Goal: Transaction & Acquisition: Download file/media

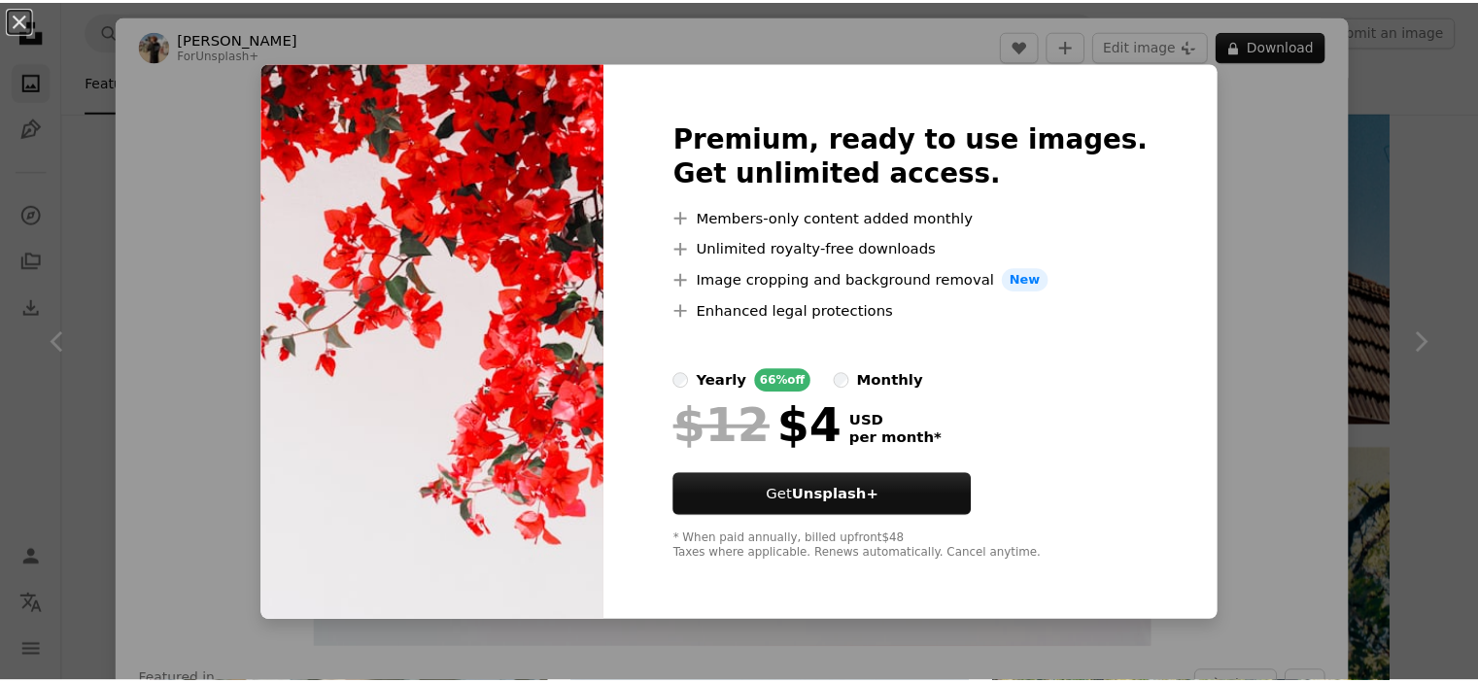
scroll to position [3305, 0]
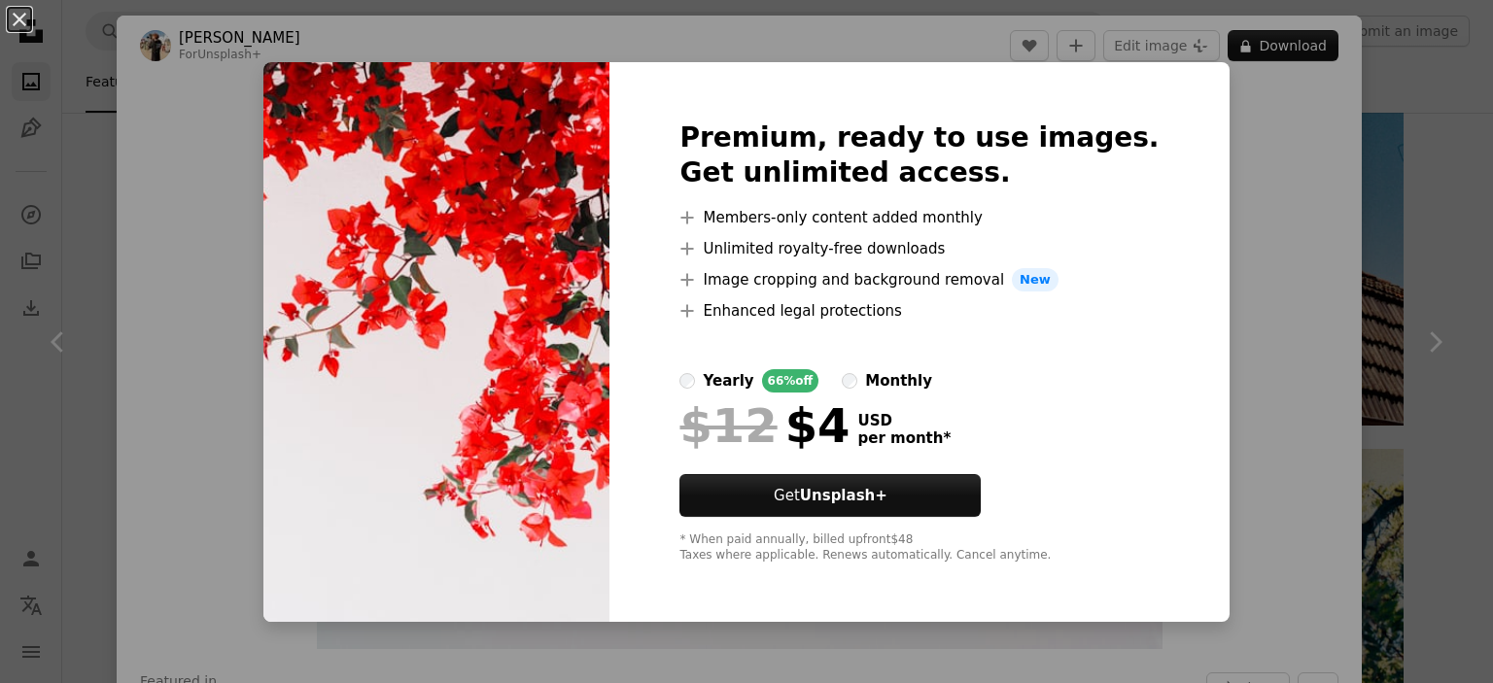
click at [1236, 118] on div "An X shape Premium, ready to use images. Get unlimited access. A plus sign Memb…" at bounding box center [746, 341] width 1493 height 683
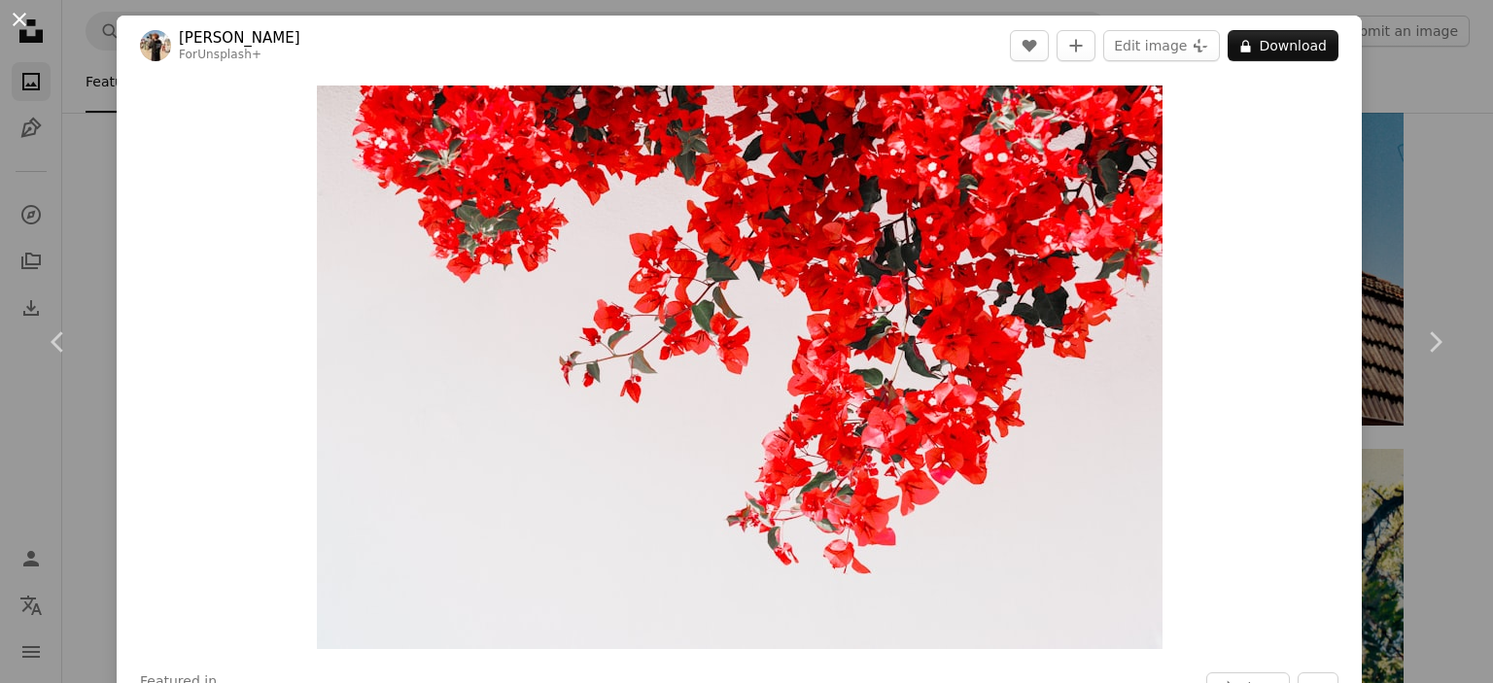
click at [17, 26] on button "An X shape" at bounding box center [19, 19] width 23 height 23
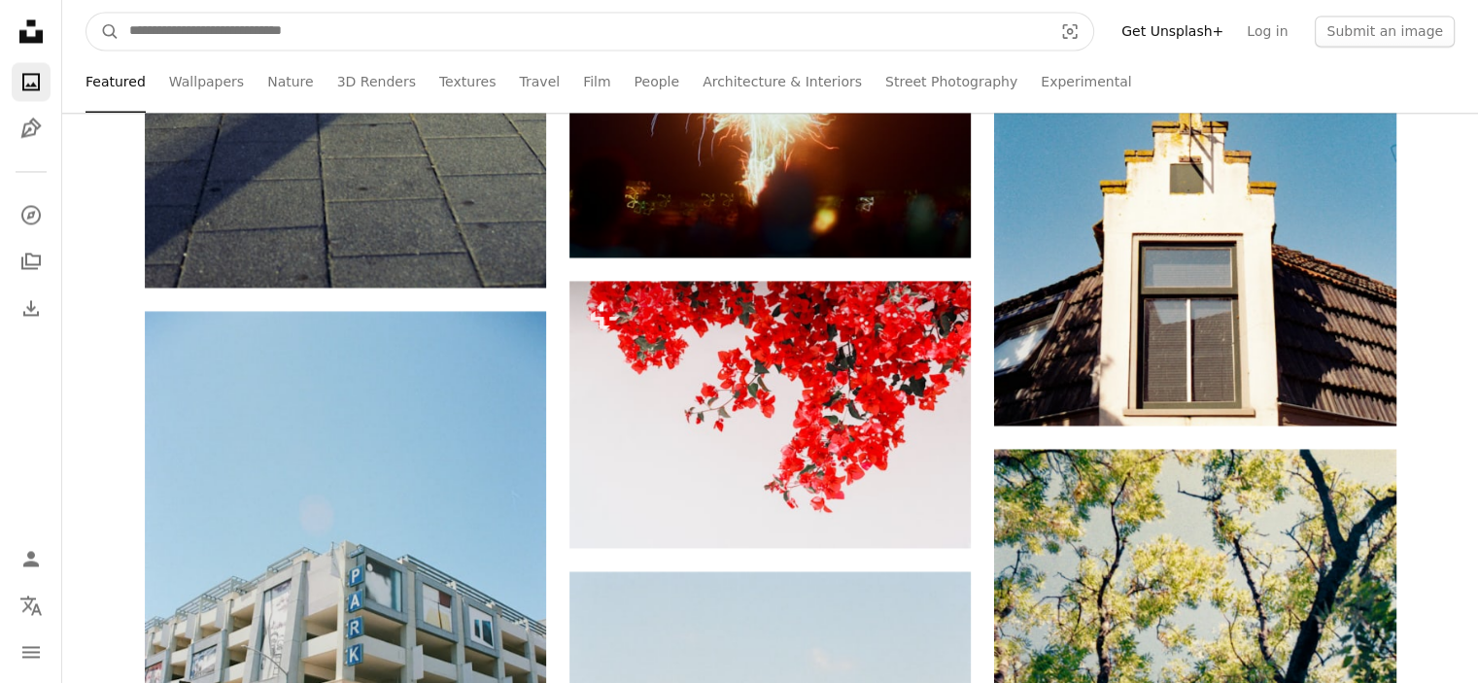
click at [233, 27] on input "Find visuals sitewide" at bounding box center [583, 31] width 927 height 37
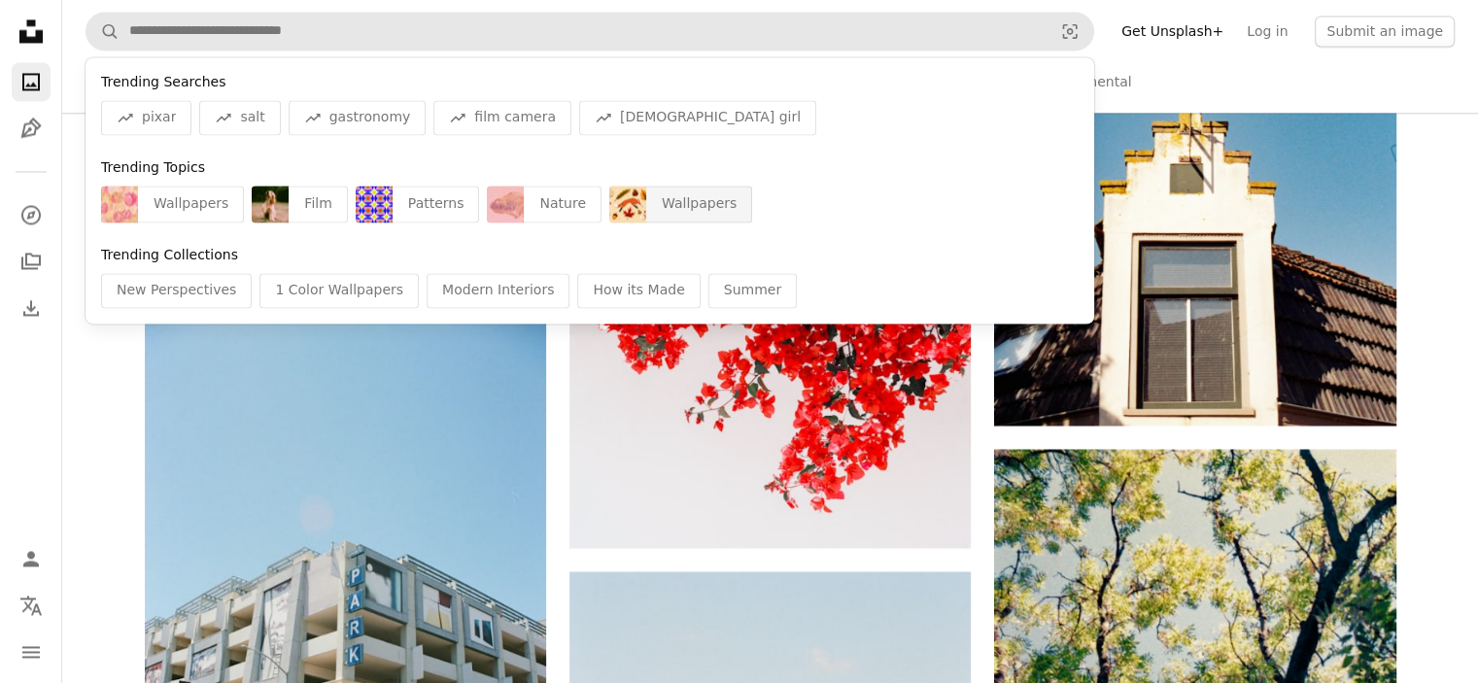
click at [646, 205] on div "Wallpapers" at bounding box center [699, 204] width 106 height 37
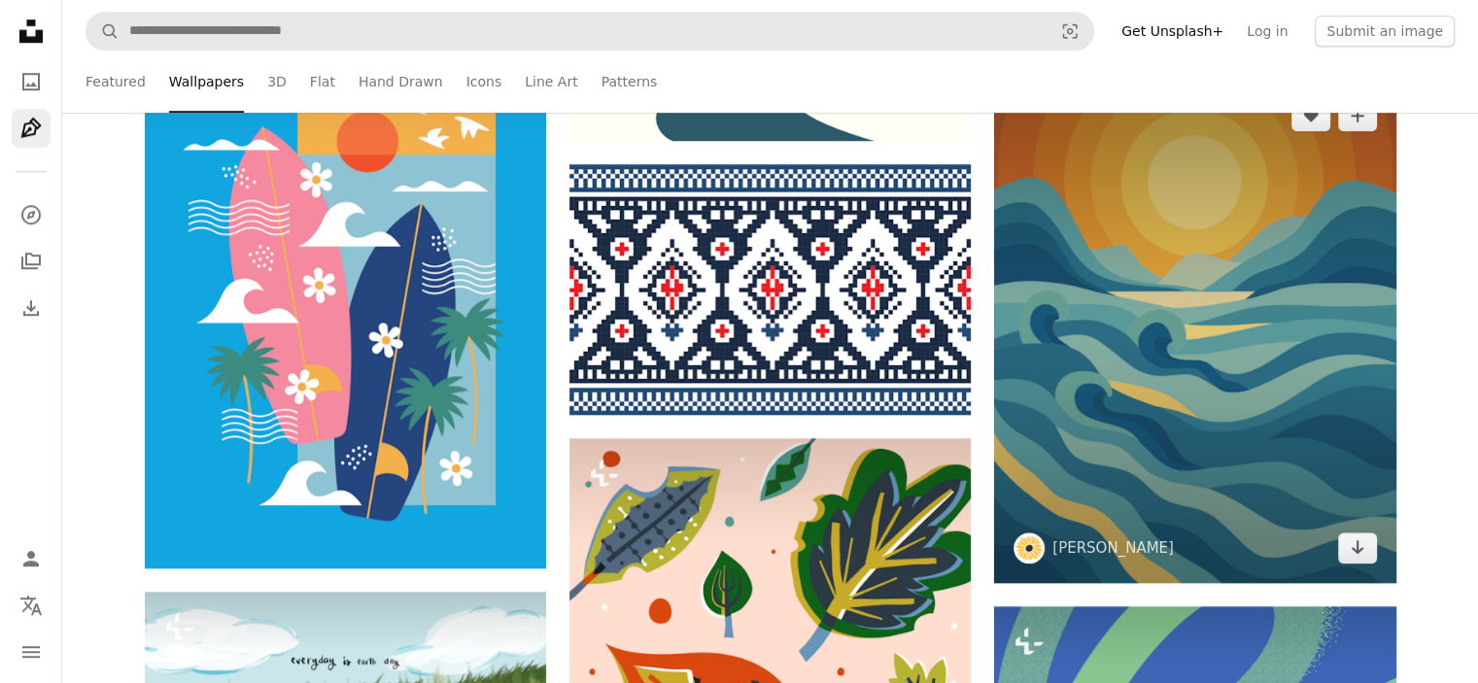
scroll to position [1652, 0]
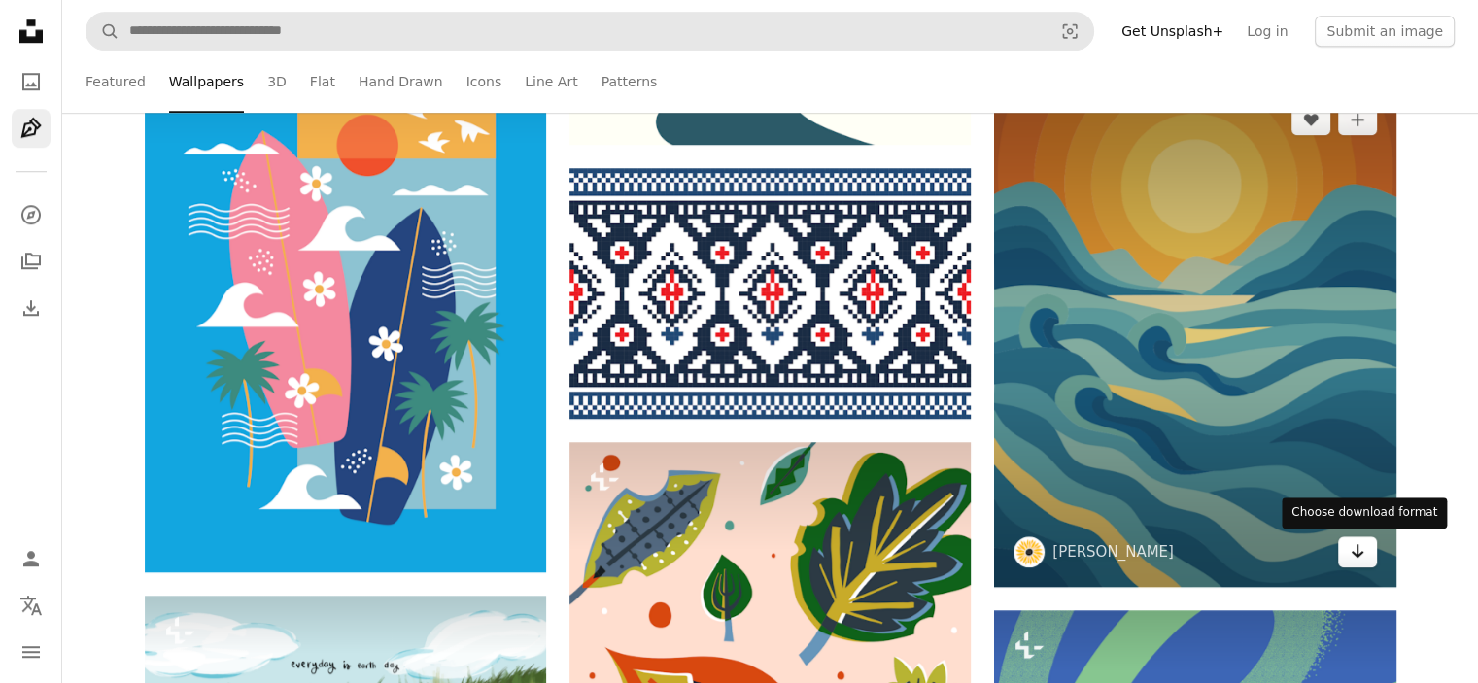
click at [1360, 559] on icon "Arrow pointing down" at bounding box center [1358, 550] width 16 height 23
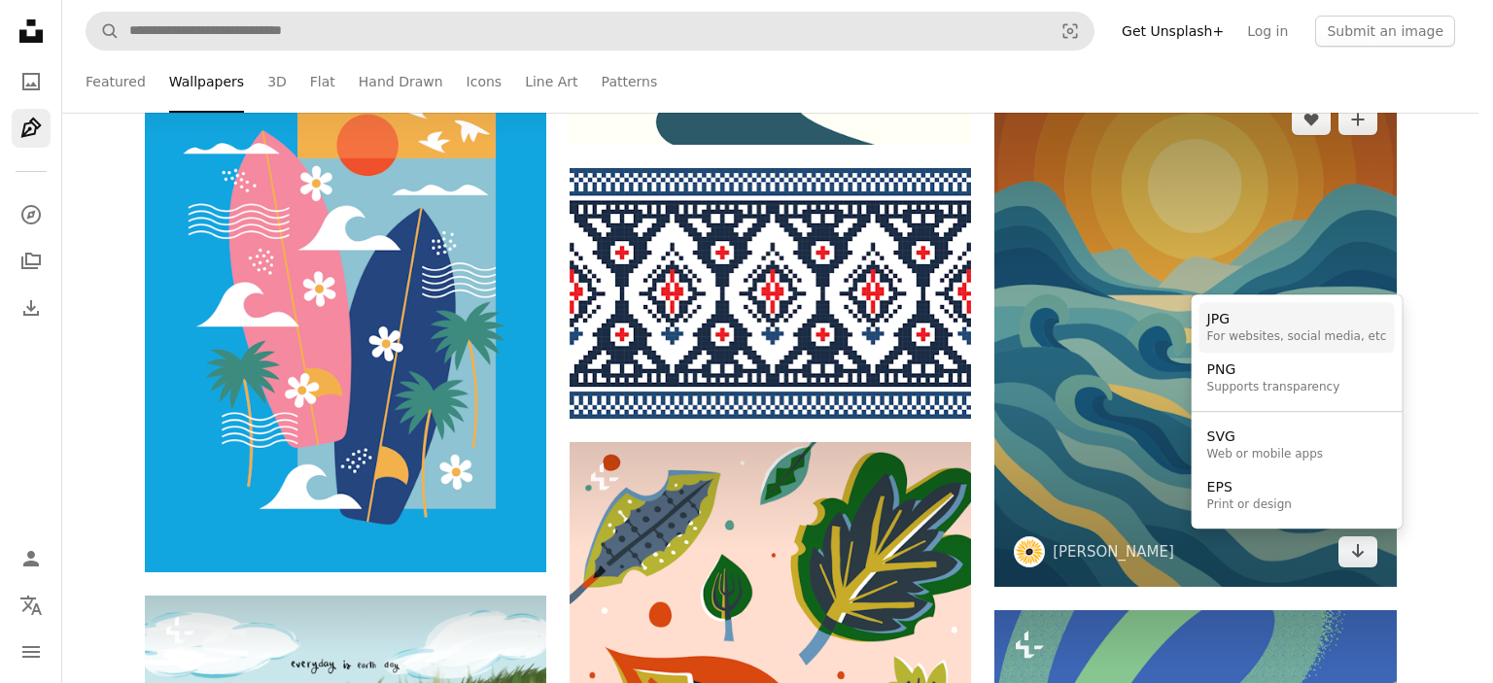
click at [1287, 345] on link "JPG For websites, social media, etc" at bounding box center [1296, 327] width 195 height 51
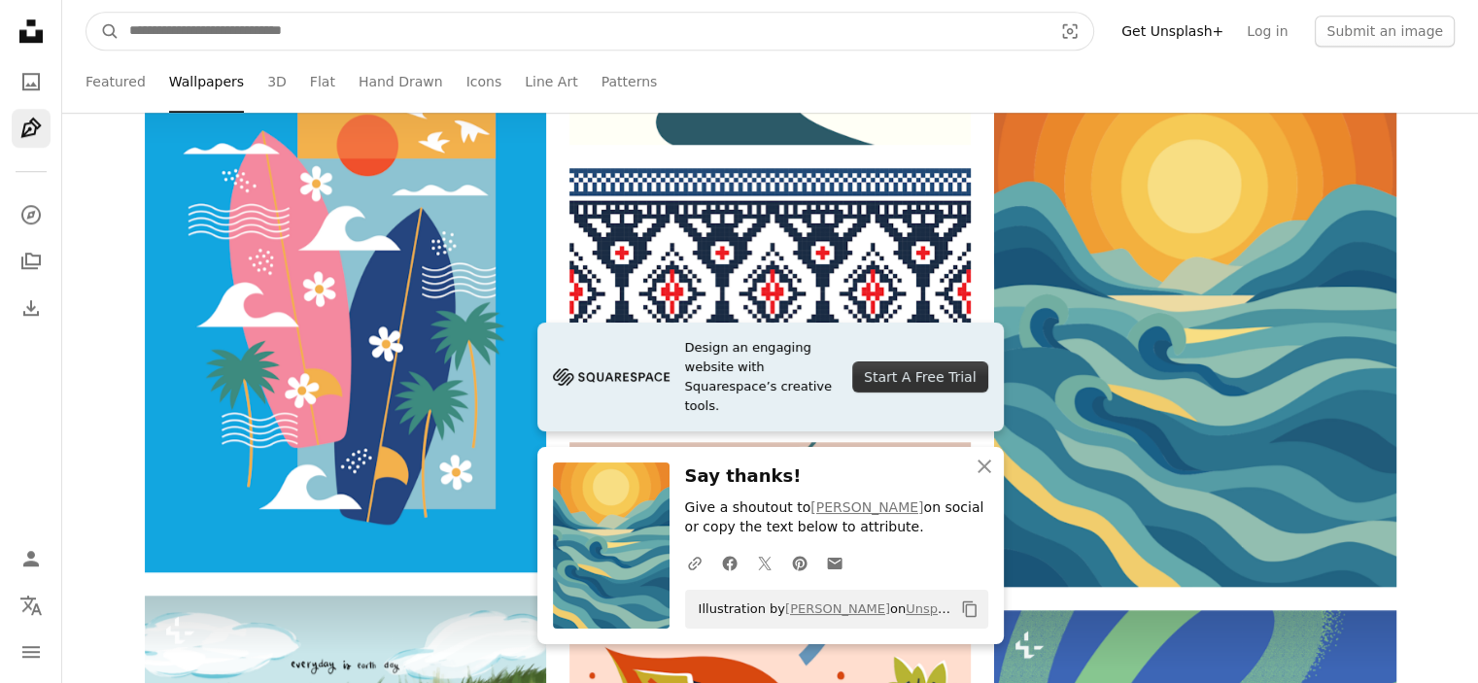
click at [396, 30] on input "Find visuals sitewide" at bounding box center [583, 31] width 927 height 37
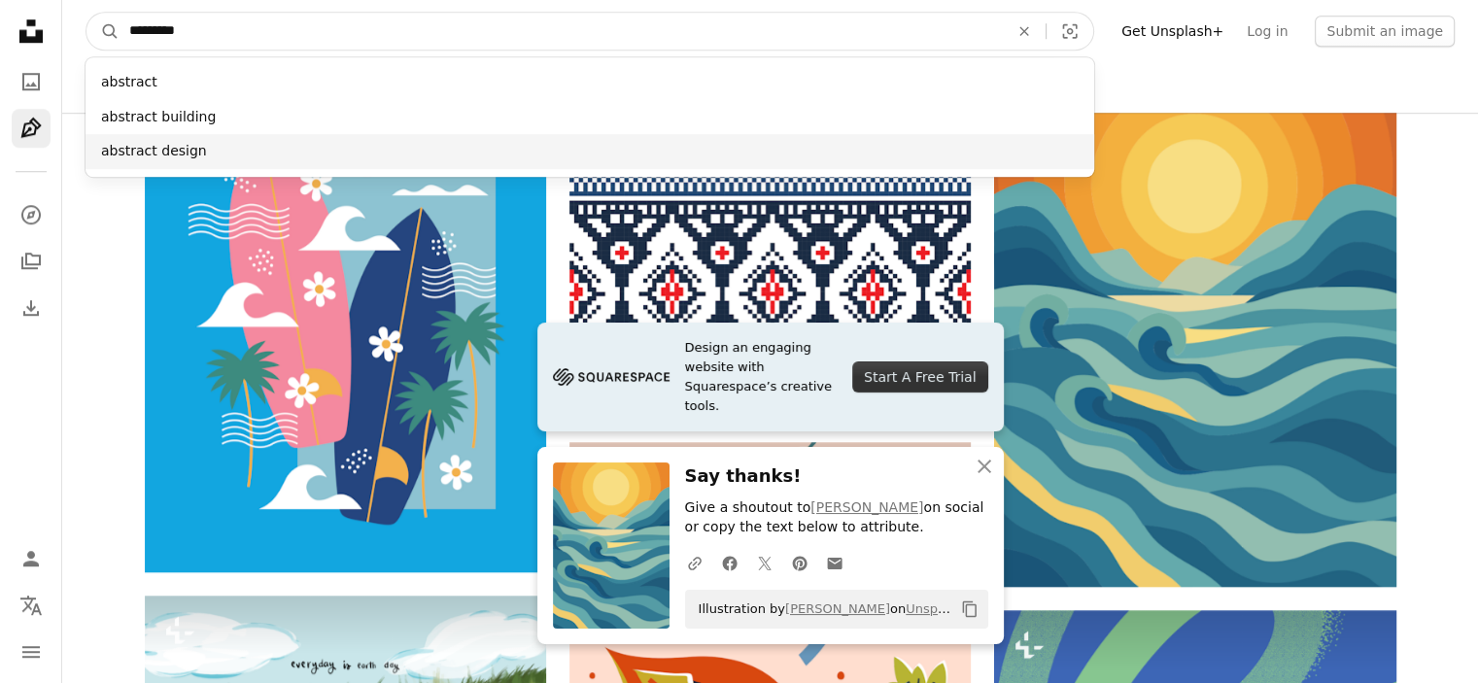
type input "********"
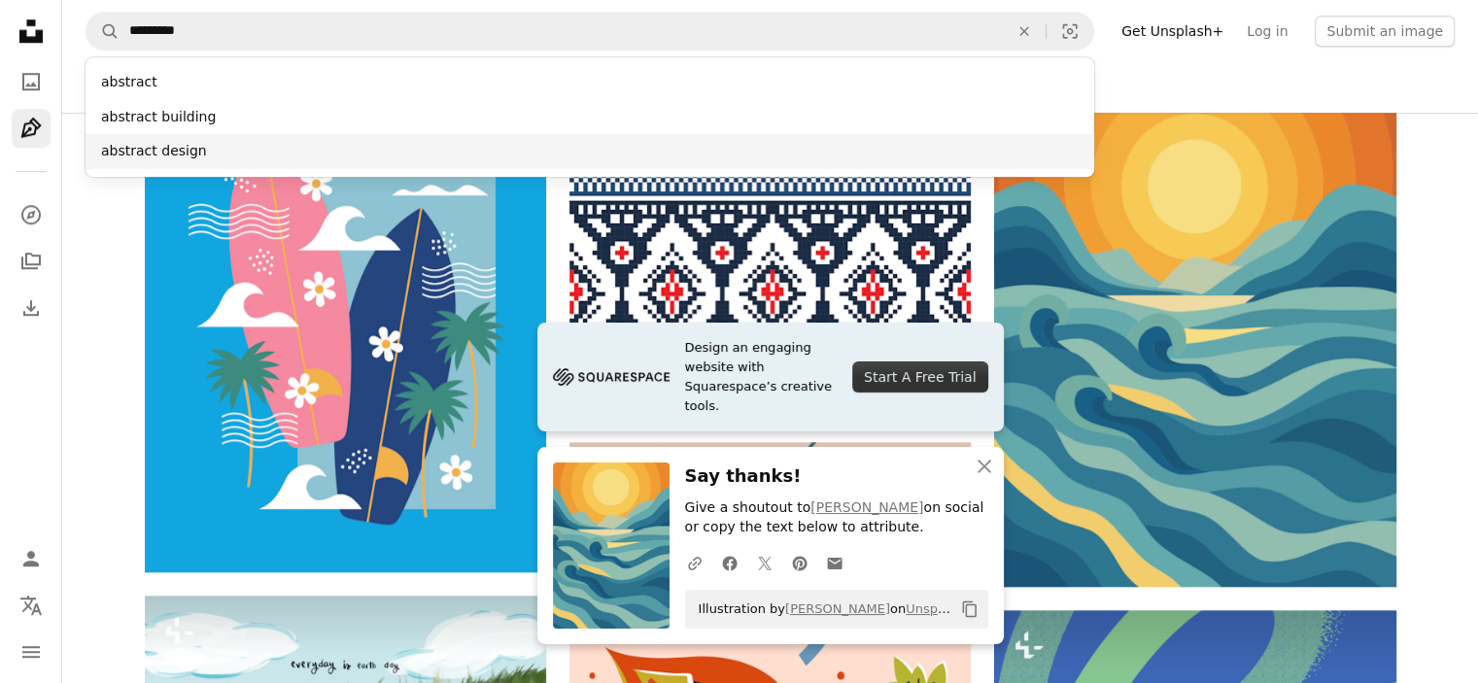
click at [195, 161] on div "abstract design" at bounding box center [590, 151] width 1009 height 35
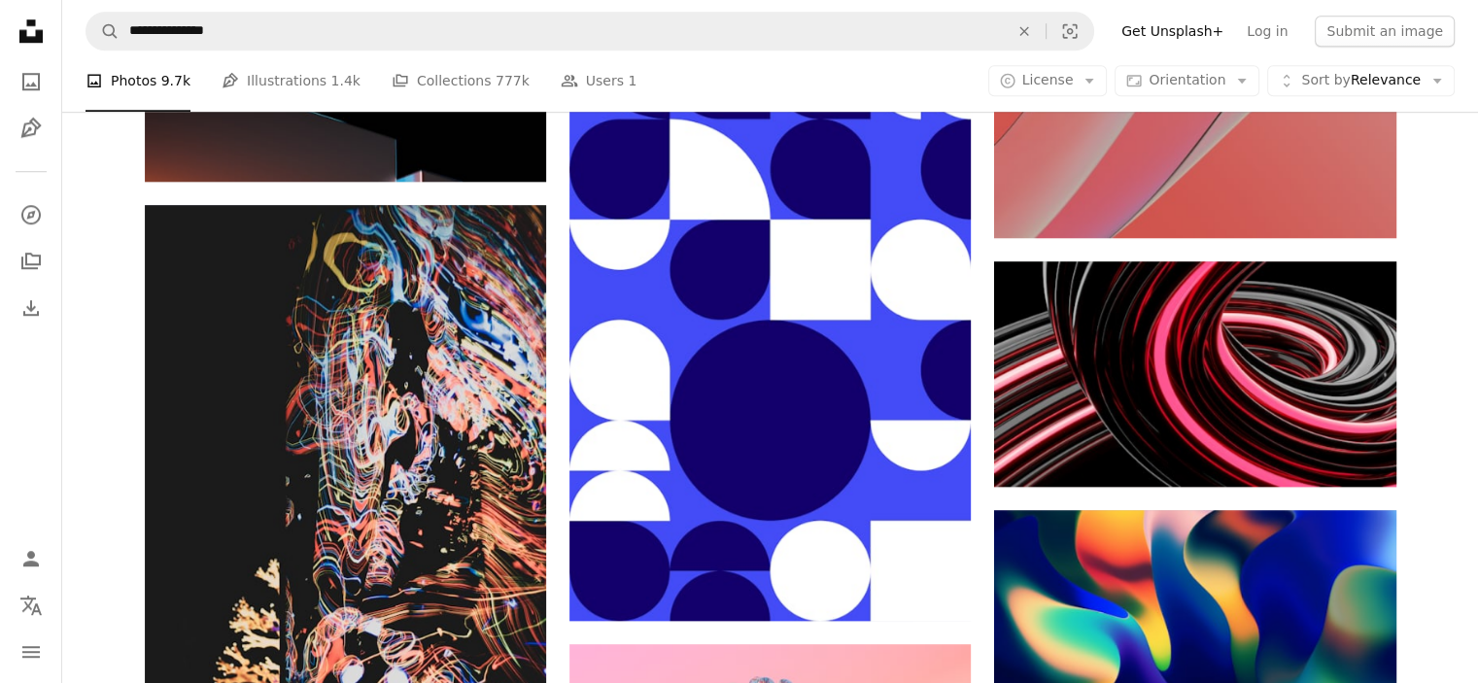
scroll to position [97, 0]
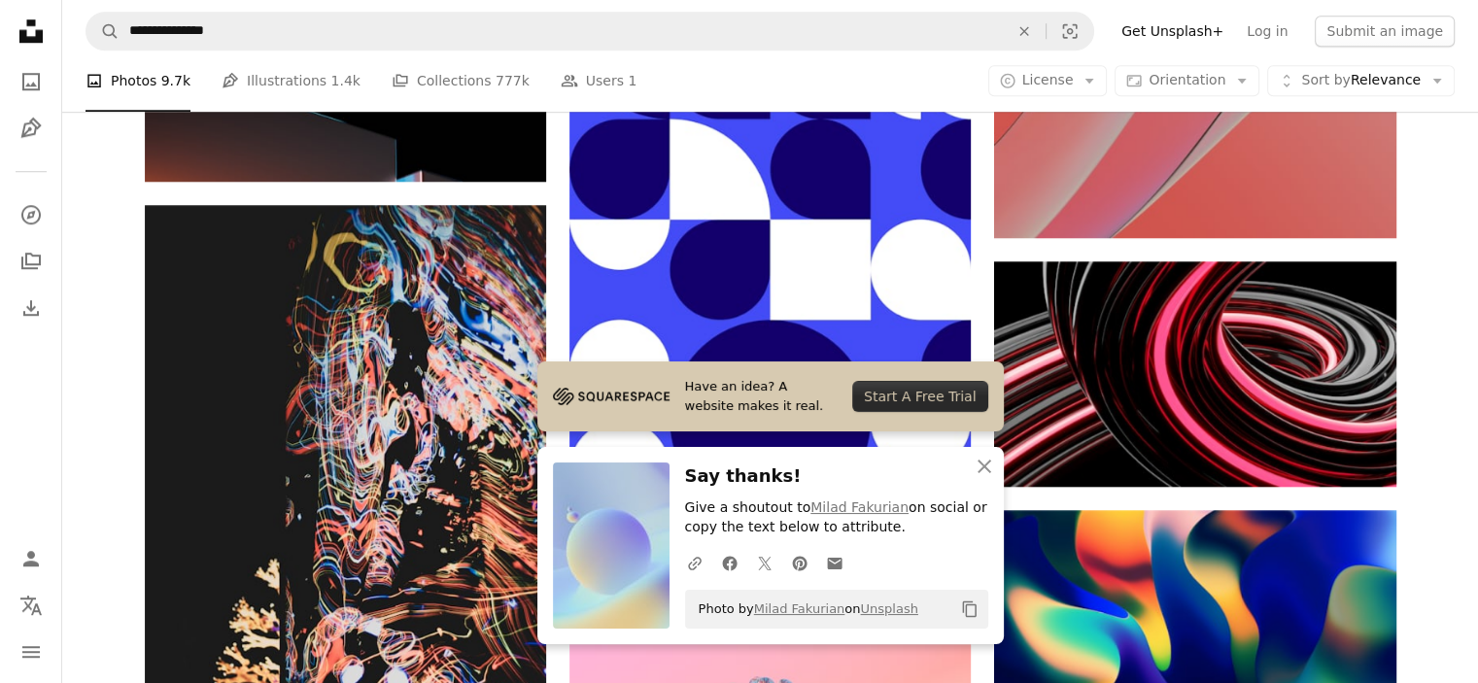
scroll to position [972, 0]
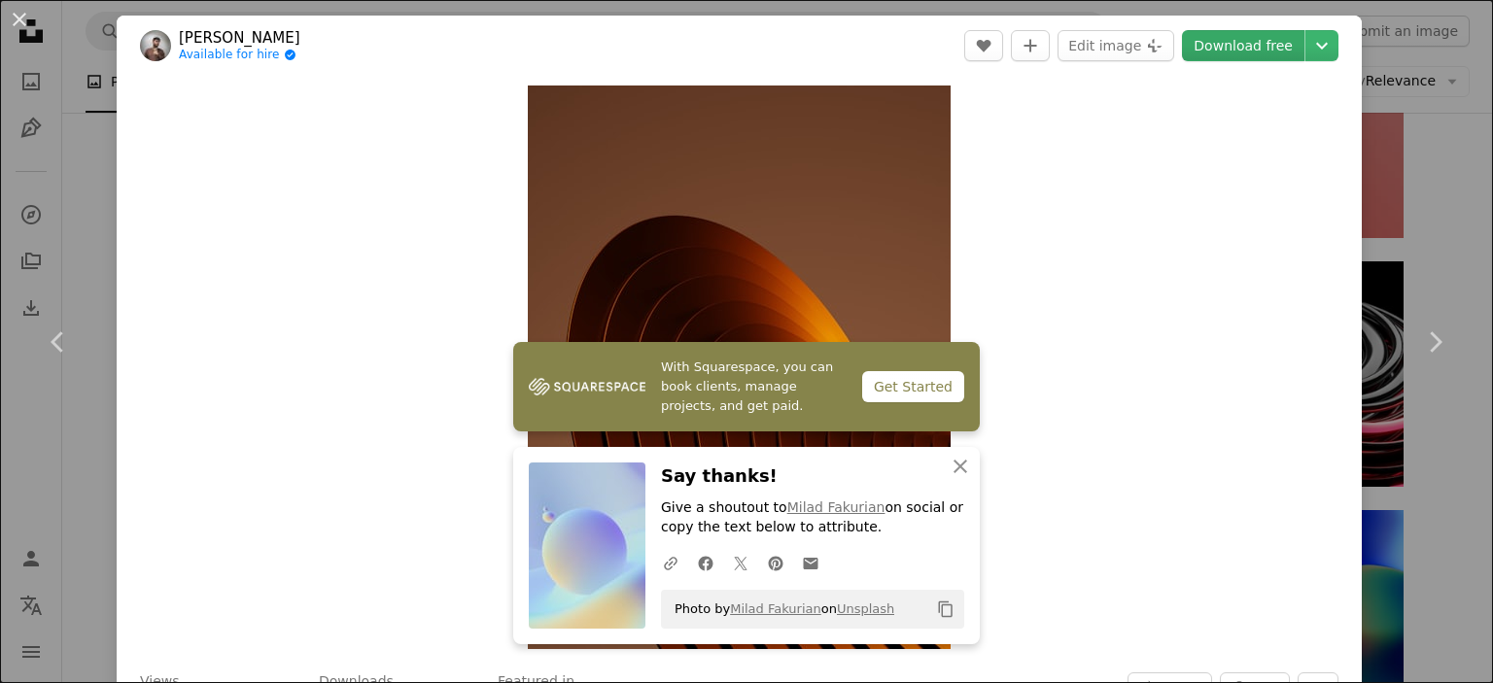
click at [1252, 52] on link "Download free" at bounding box center [1243, 45] width 122 height 31
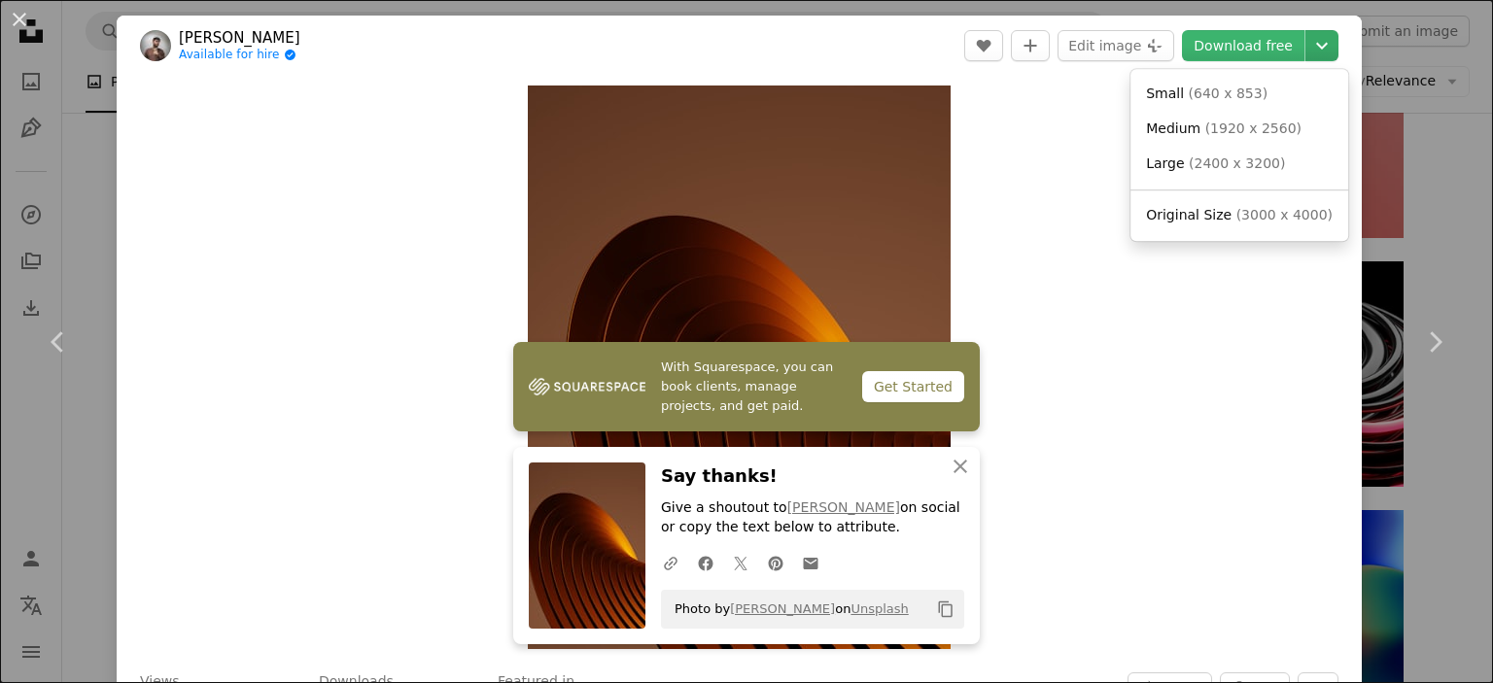
click at [1306, 53] on icon "Chevron down" at bounding box center [1321, 45] width 31 height 23
click at [1225, 136] on span "( 1920 x 2560 )" at bounding box center [1253, 129] width 96 height 16
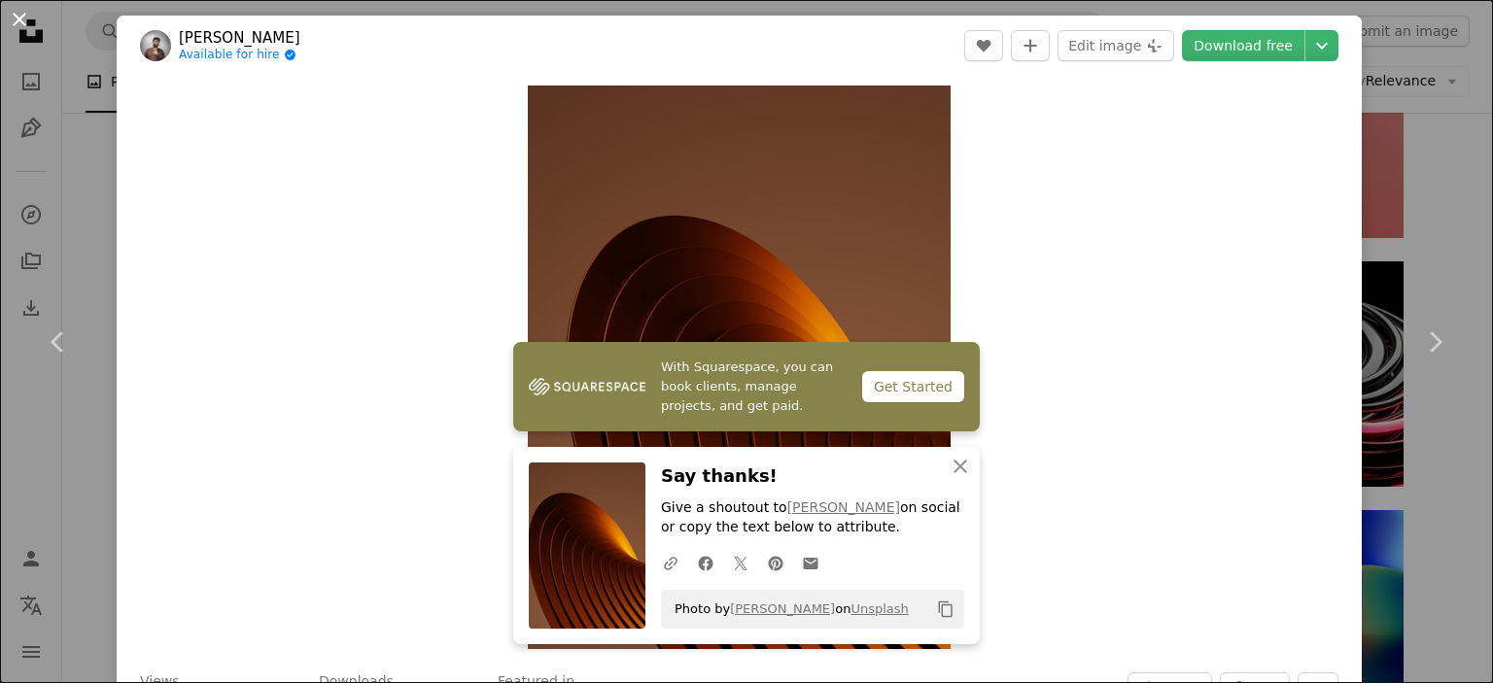
click at [17, 28] on button "An X shape" at bounding box center [19, 19] width 23 height 23
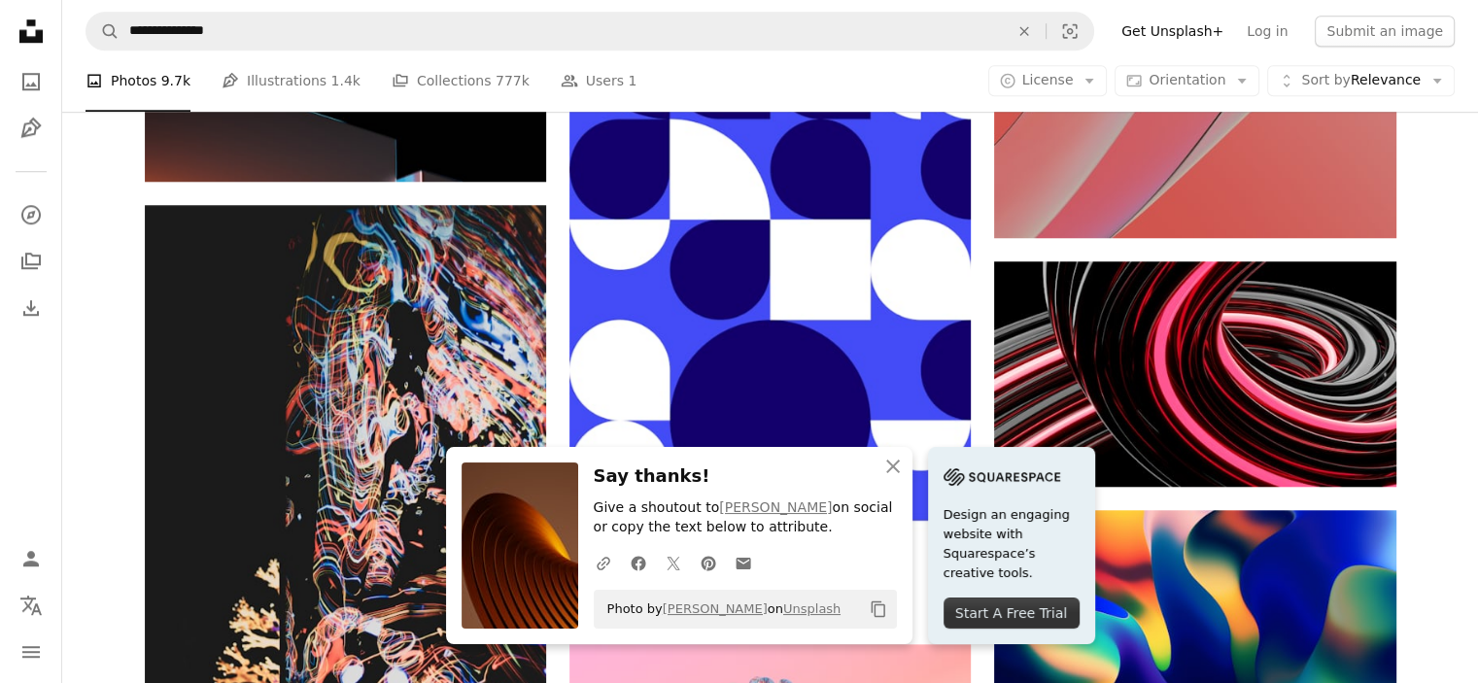
scroll to position [1264, 0]
click at [905, 474] on icon "An X shape" at bounding box center [893, 466] width 23 height 23
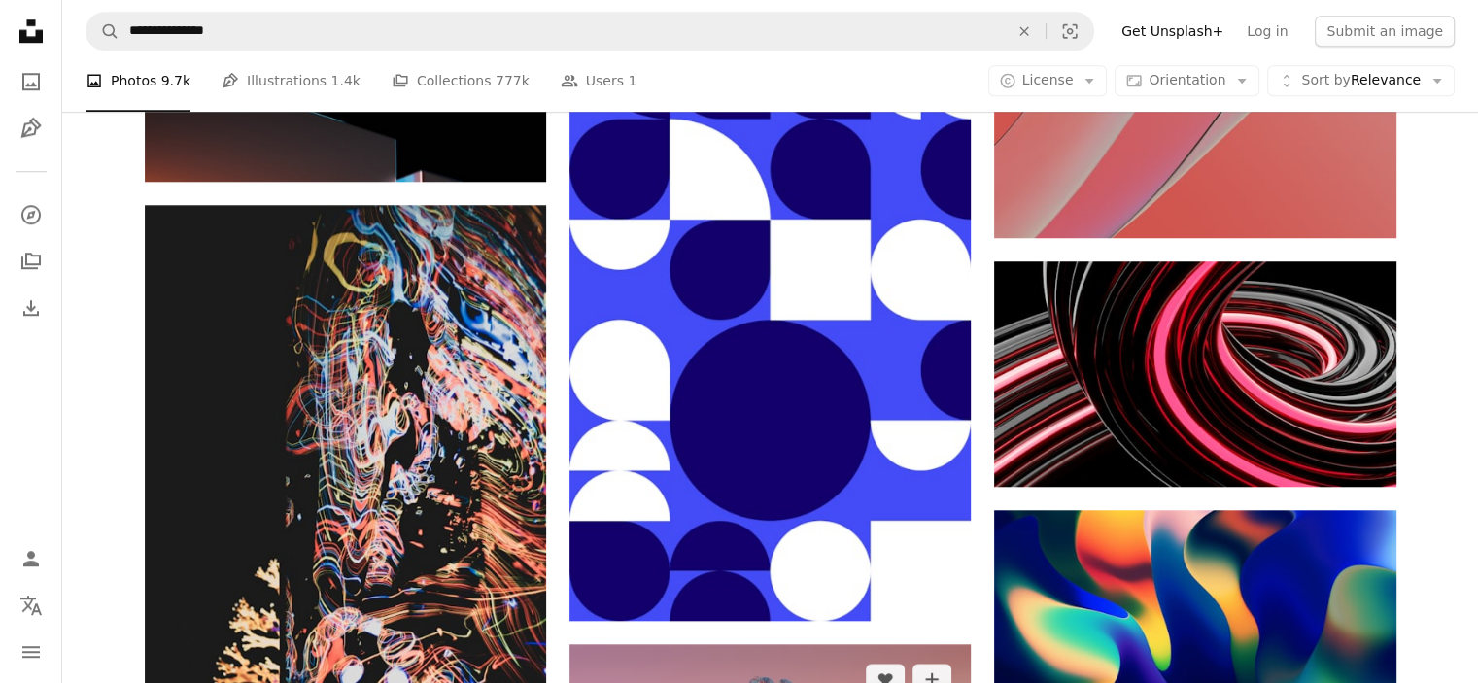
scroll to position [1749, 0]
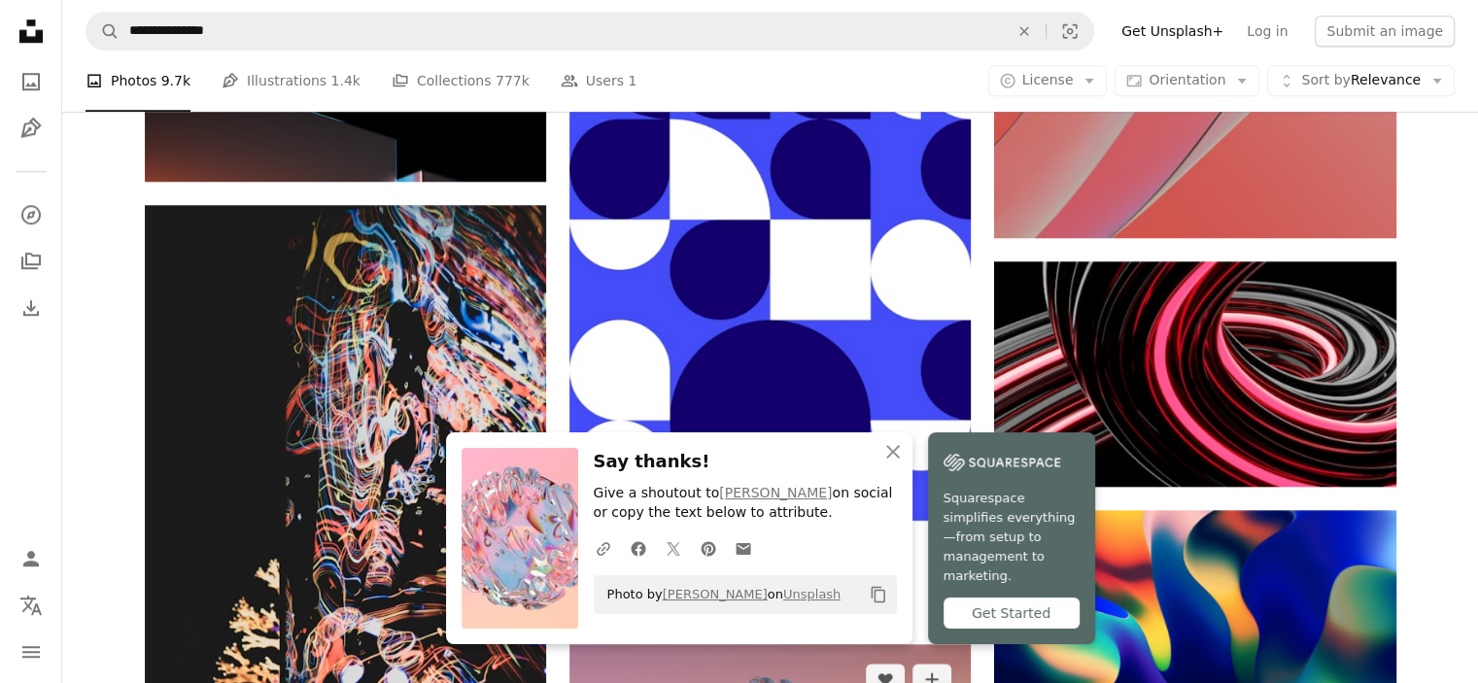
scroll to position [2041, 0]
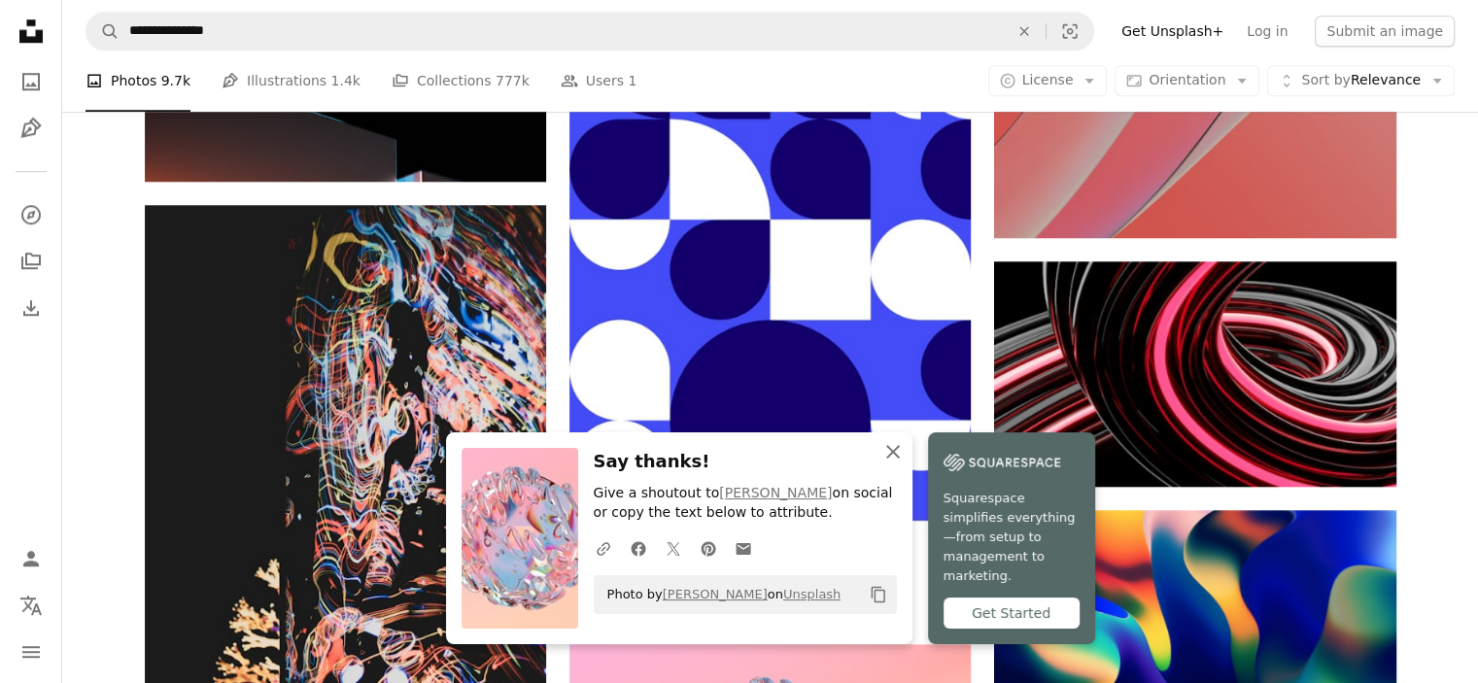
click at [905, 464] on icon "An X shape" at bounding box center [893, 451] width 23 height 23
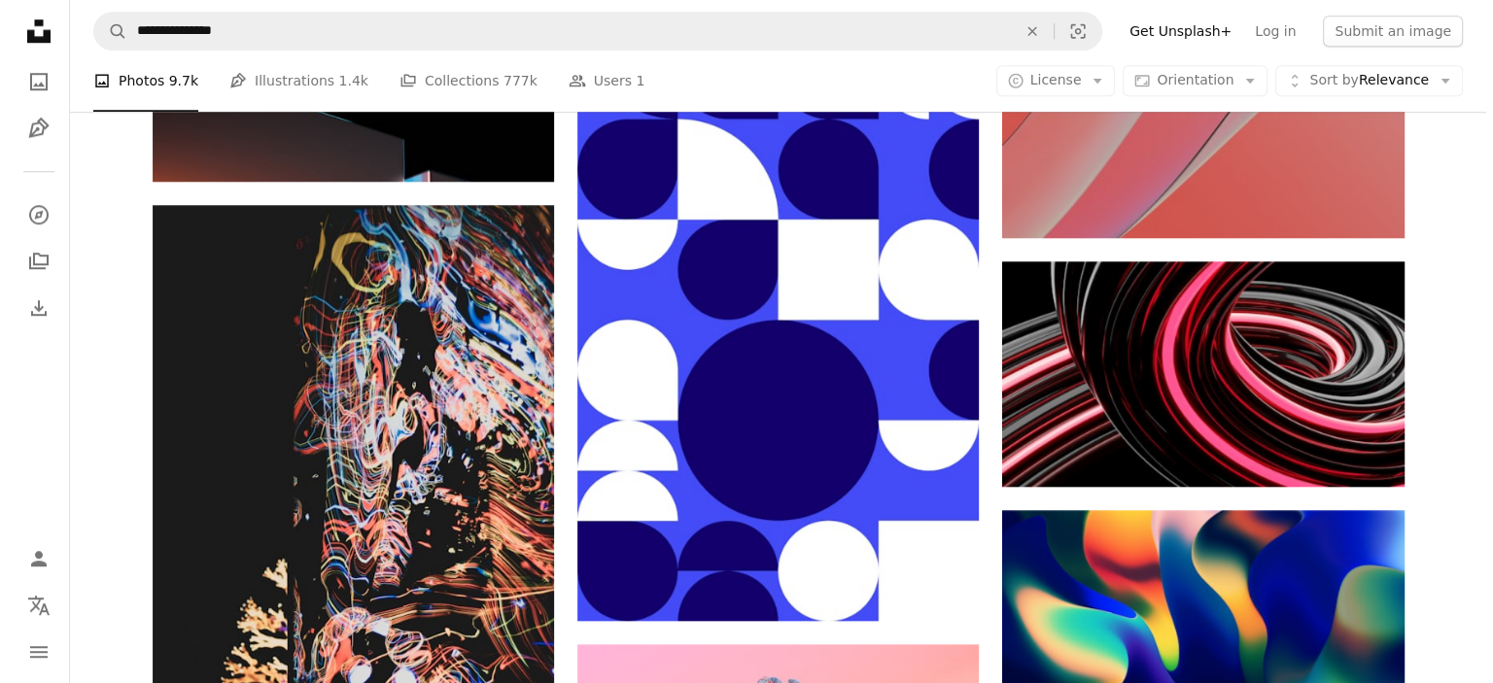
scroll to position [3013, 0]
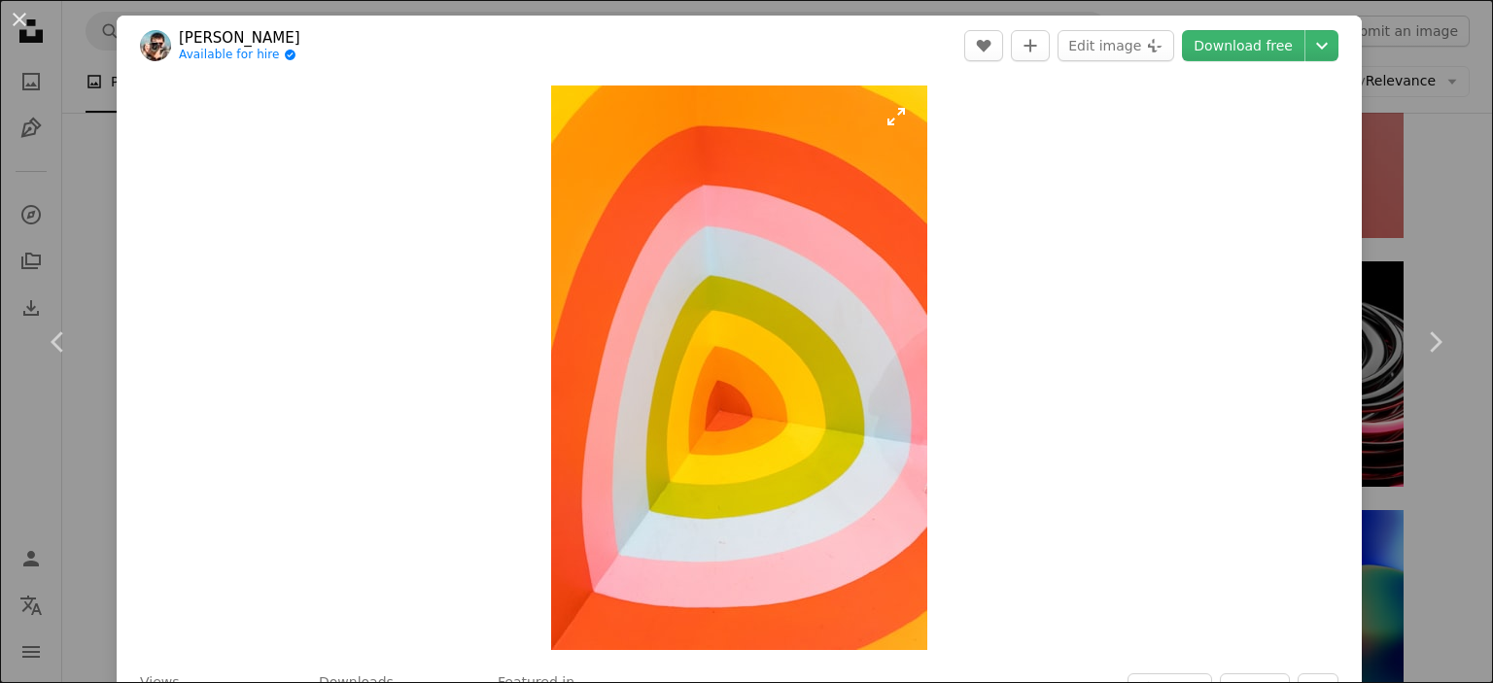
click at [691, 276] on img "Zoom in on this image" at bounding box center [739, 368] width 376 height 565
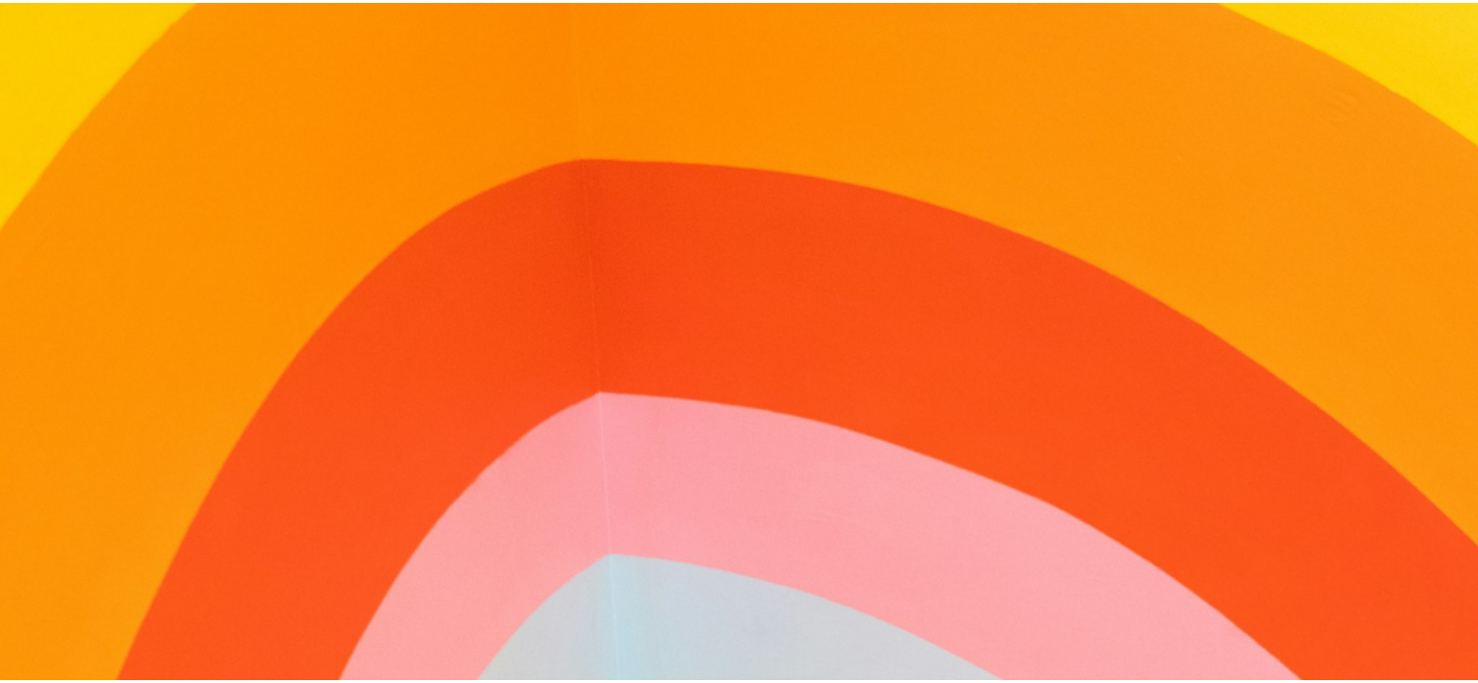
scroll to position [757, 0]
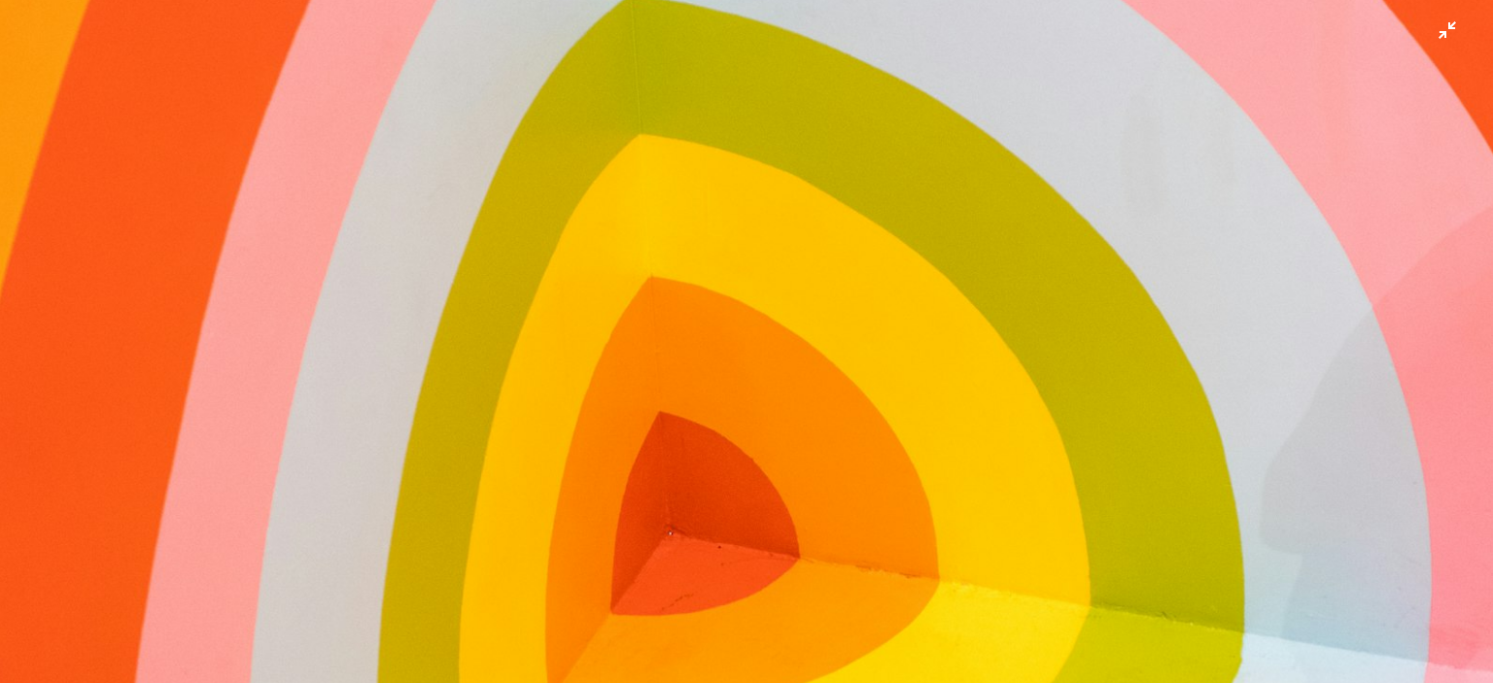
click at [691, 276] on img "Zoom out on this image" at bounding box center [746, 363] width 1495 height 2242
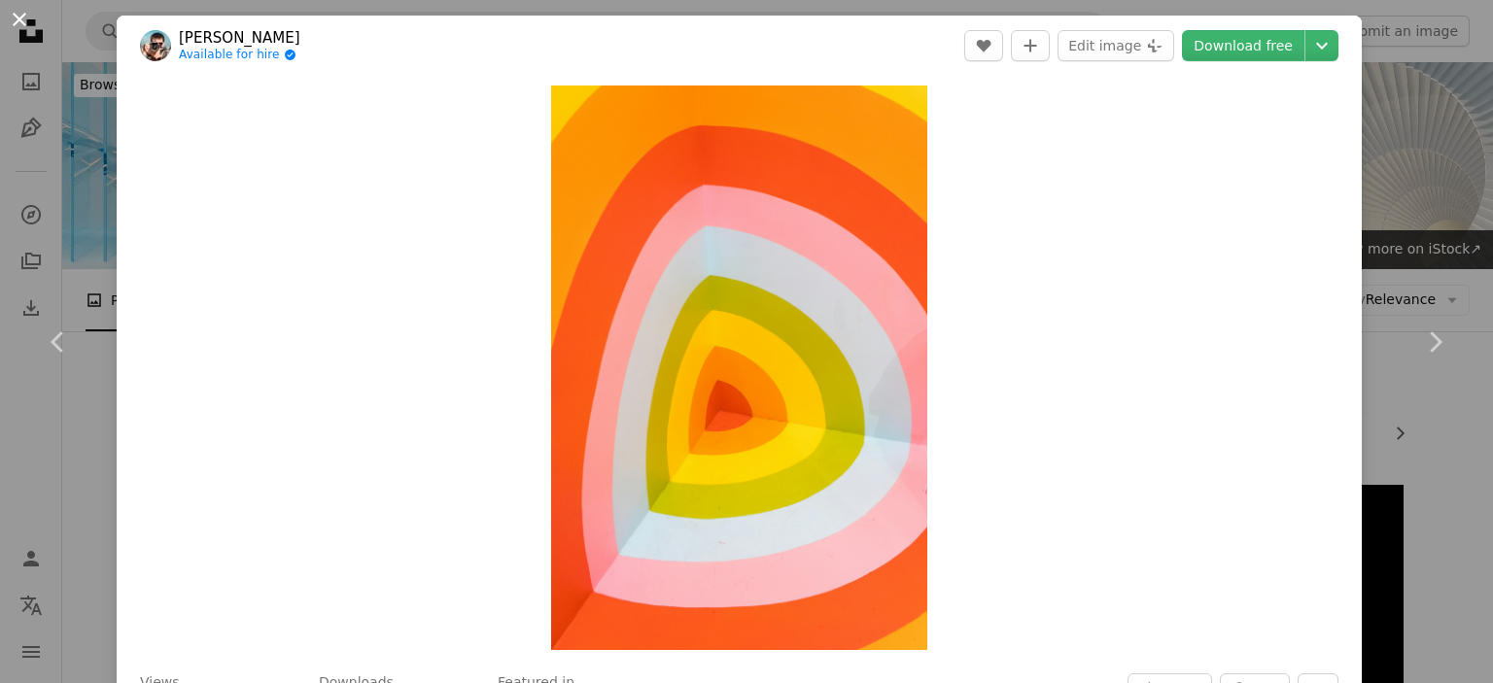
click at [17, 11] on button "An X shape" at bounding box center [19, 19] width 23 height 23
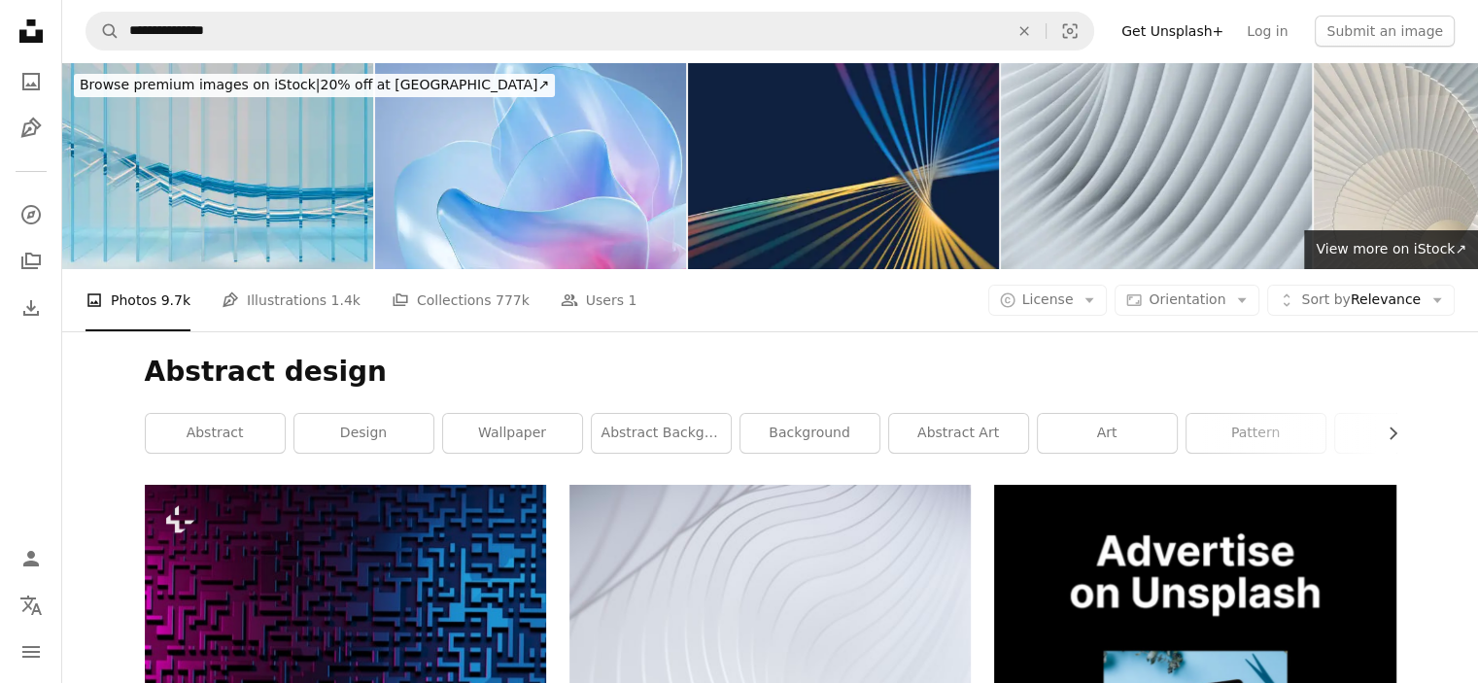
scroll to position [5766, 0]
